Goal: Task Accomplishment & Management: Manage account settings

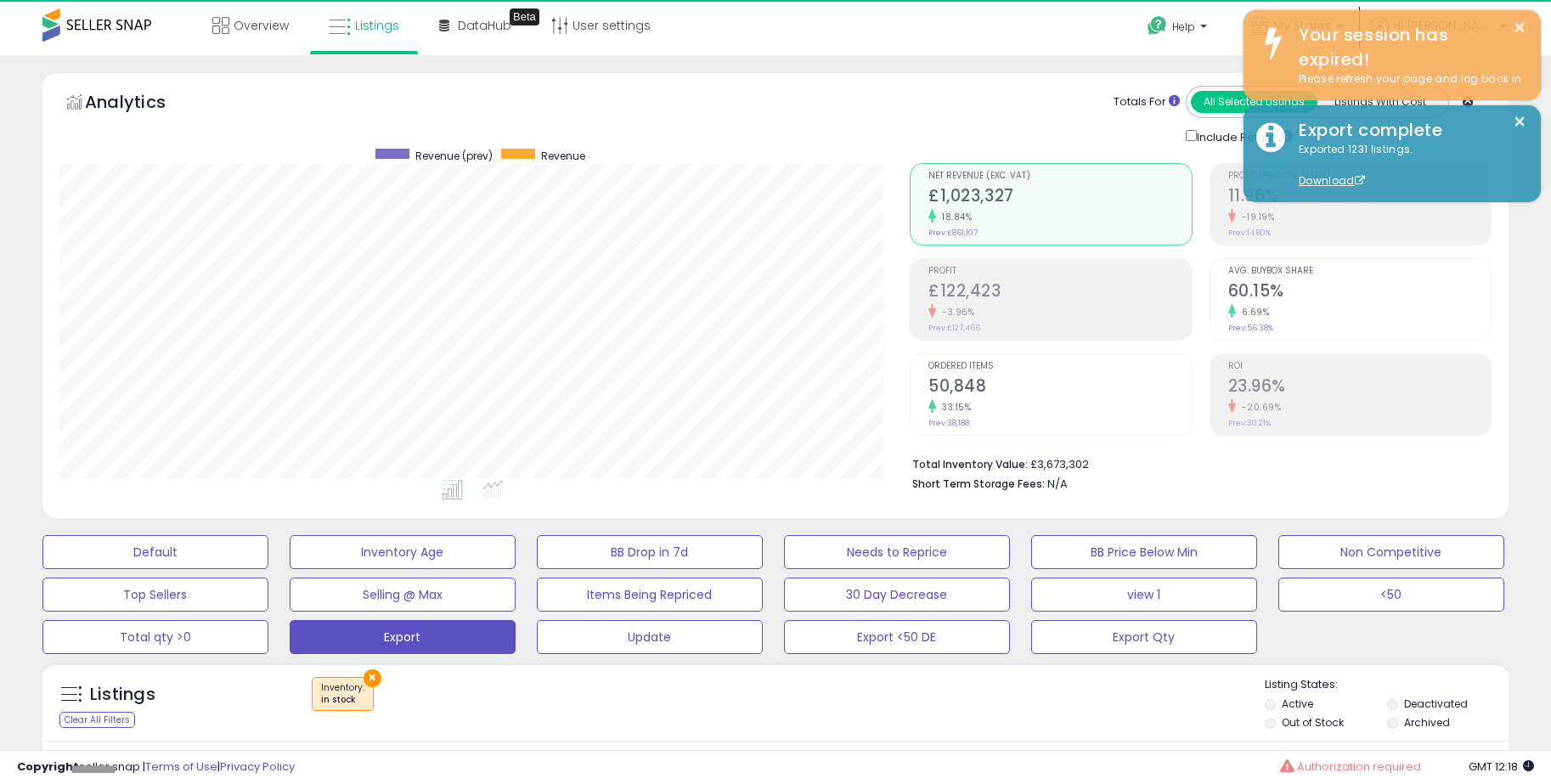
scroll to position [348, 851]
